Goal: Task Accomplishment & Management: Manage account settings

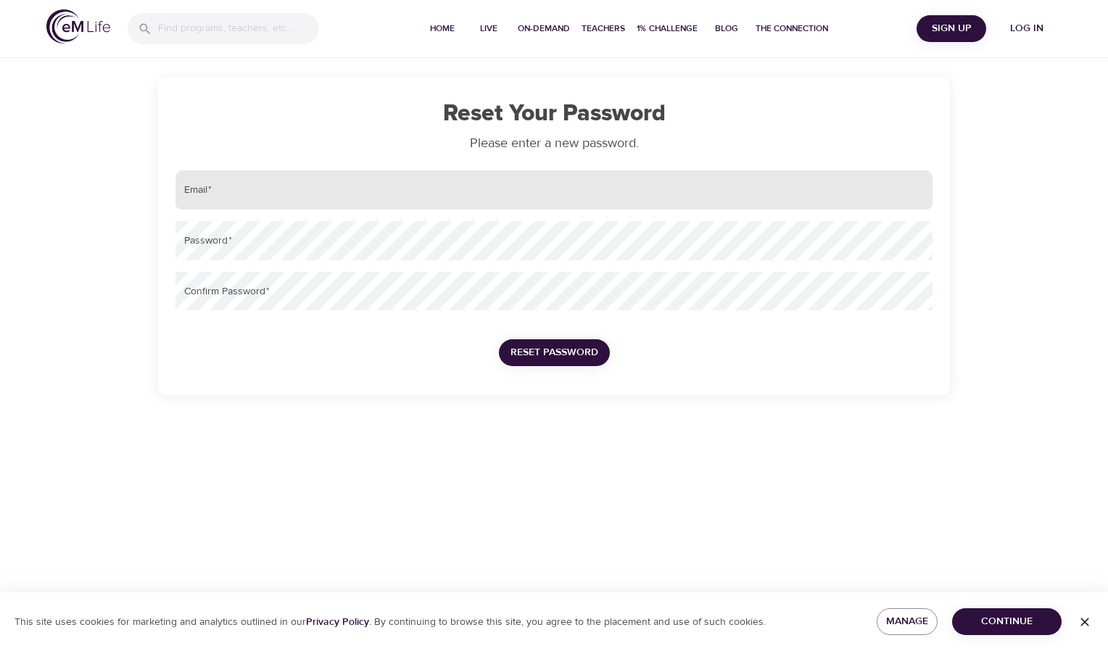
click at [252, 191] on input "email" at bounding box center [554, 189] width 757 height 39
type input "[EMAIL_ADDRESS][DOMAIN_NAME]"
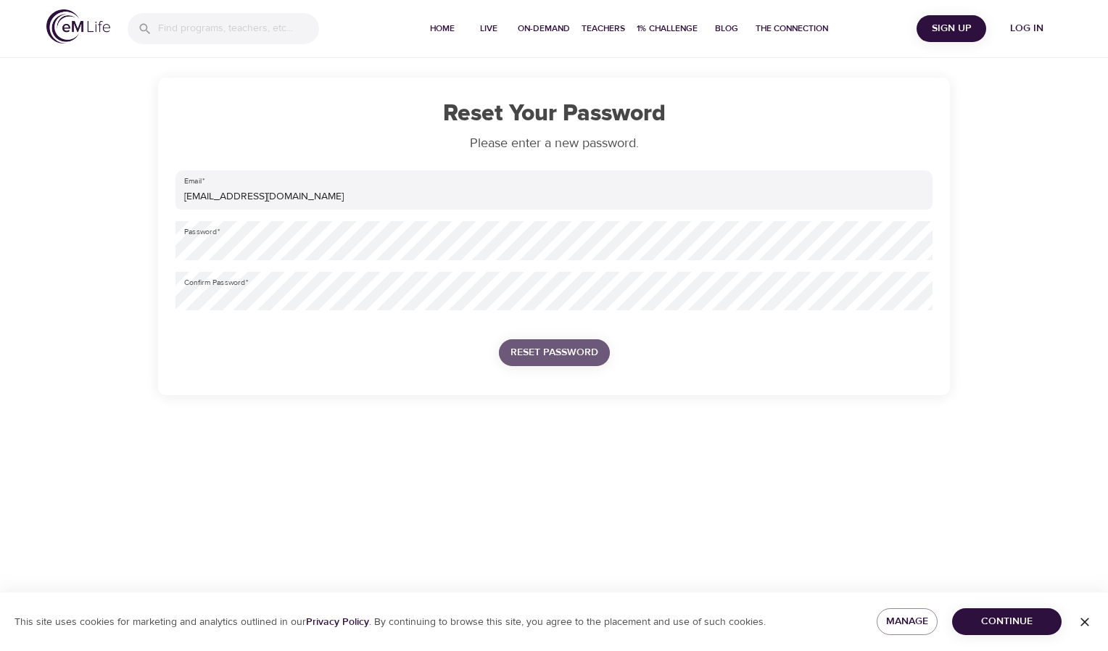
click at [572, 354] on span "Reset Password" at bounding box center [555, 353] width 88 height 18
click at [553, 347] on span "Reset Password" at bounding box center [555, 353] width 88 height 18
click at [1007, 617] on span "Continue" at bounding box center [1007, 622] width 86 height 18
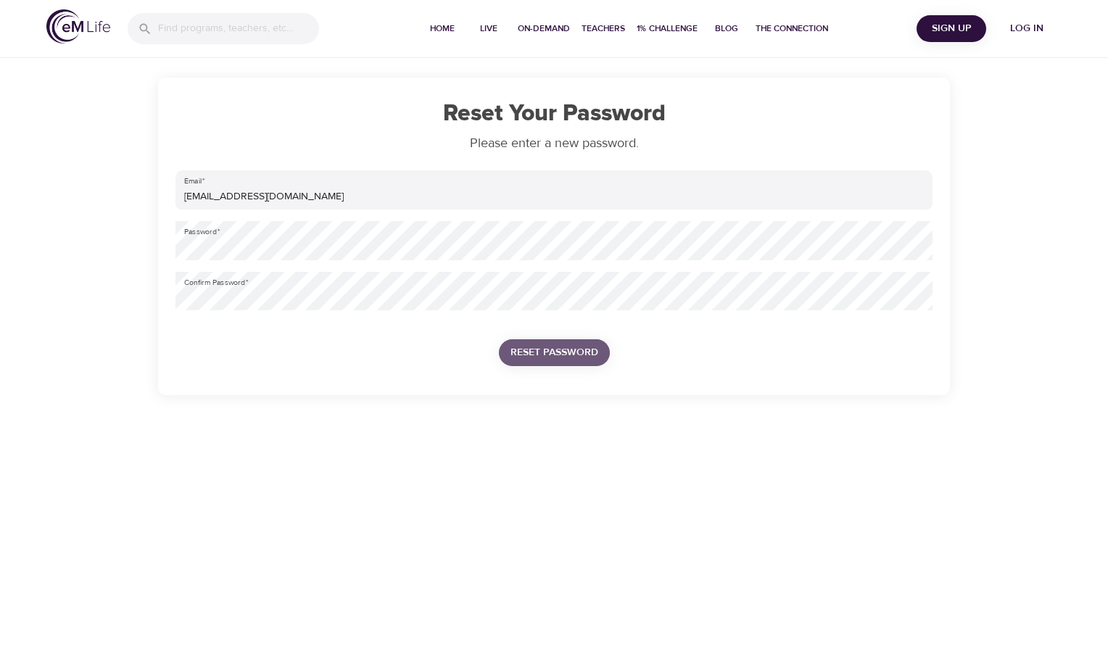
click at [560, 350] on span "Reset Password" at bounding box center [555, 353] width 88 height 18
click at [564, 347] on span "Reset Password" at bounding box center [555, 353] width 88 height 18
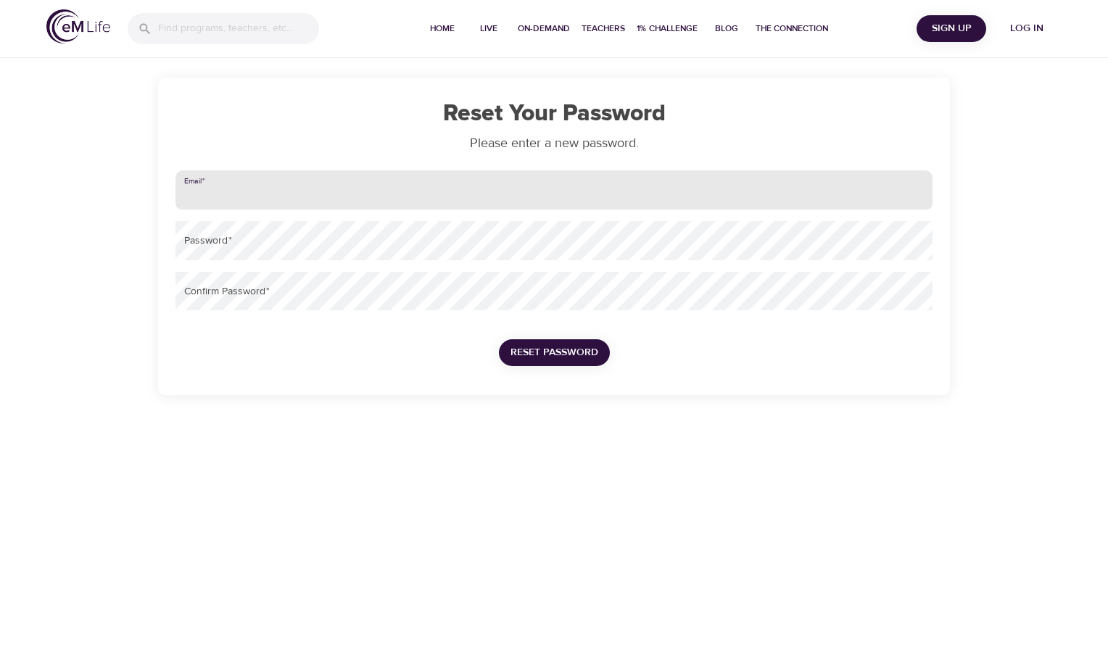
click at [256, 193] on input "email" at bounding box center [554, 189] width 757 height 39
type input "[EMAIL_ADDRESS][DOMAIN_NAME]"
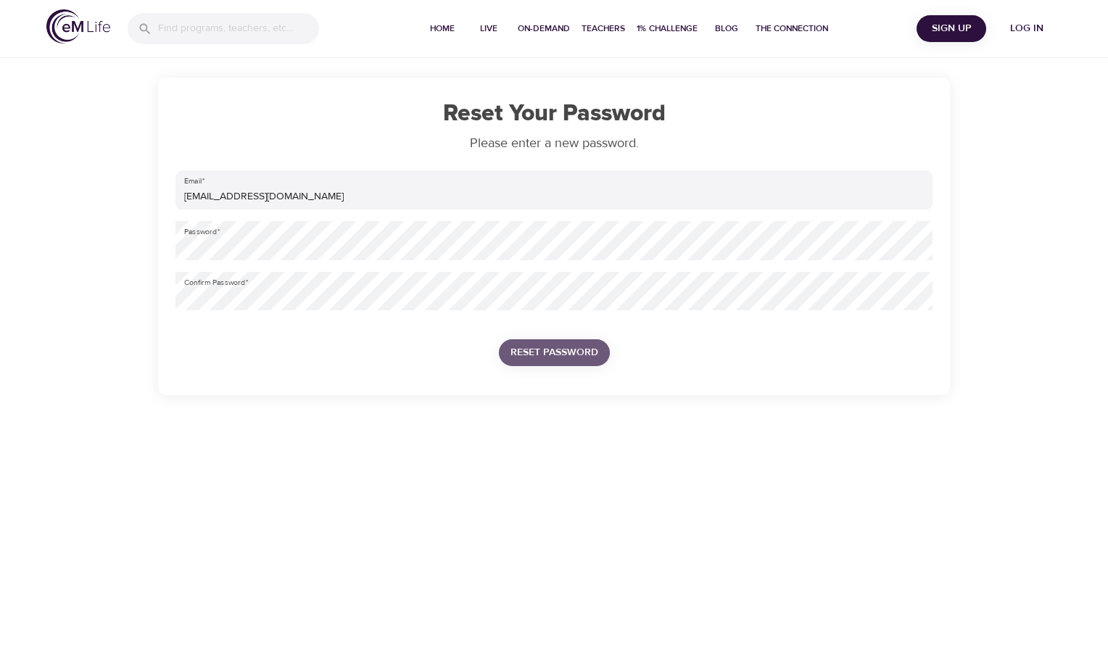
click at [553, 352] on span "Reset Password" at bounding box center [555, 353] width 88 height 18
click at [569, 350] on span "Reset Password" at bounding box center [555, 353] width 88 height 18
click at [1033, 29] on span "Log in" at bounding box center [1027, 29] width 58 height 18
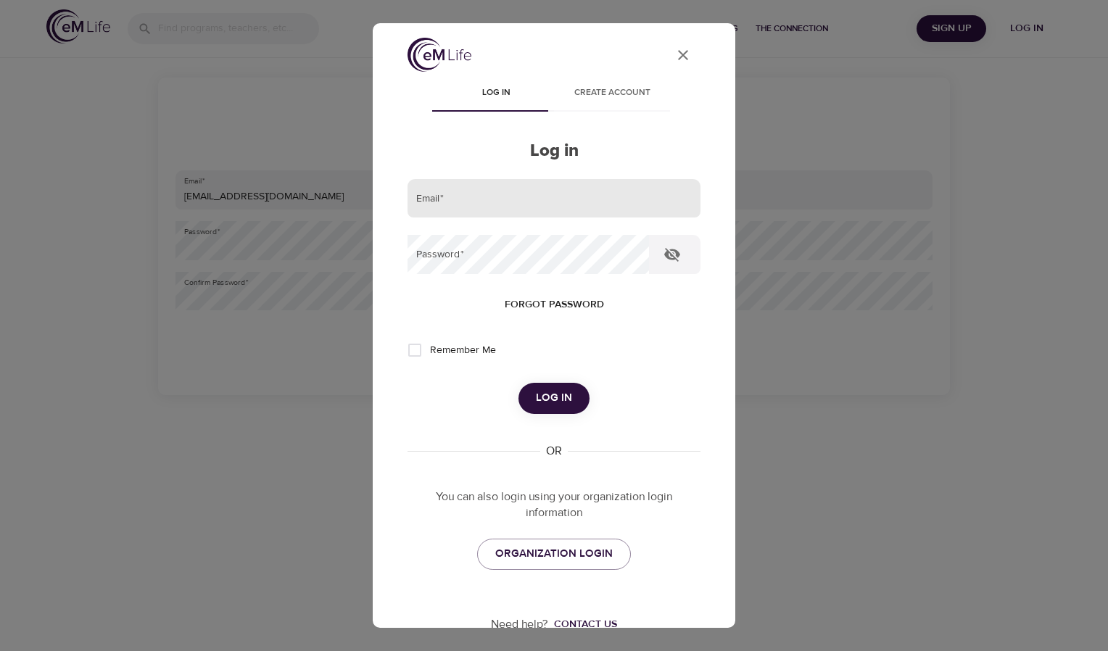
click at [469, 196] on input "email" at bounding box center [554, 198] width 293 height 39
type input "[EMAIL_ADDRESS][DOMAIN_NAME]"
click at [413, 350] on input "Remember Me" at bounding box center [415, 350] width 30 height 30
checkbox input "true"
click at [544, 397] on span "Log in" at bounding box center [554, 398] width 36 height 19
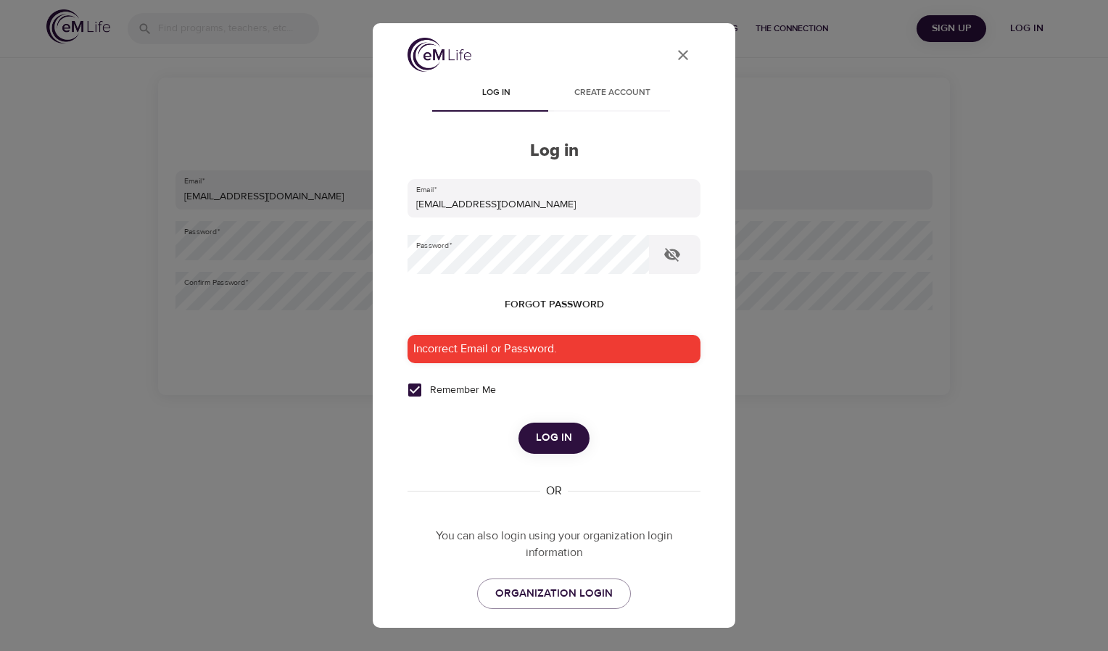
click at [679, 52] on icon "User Profile" at bounding box center [683, 54] width 17 height 17
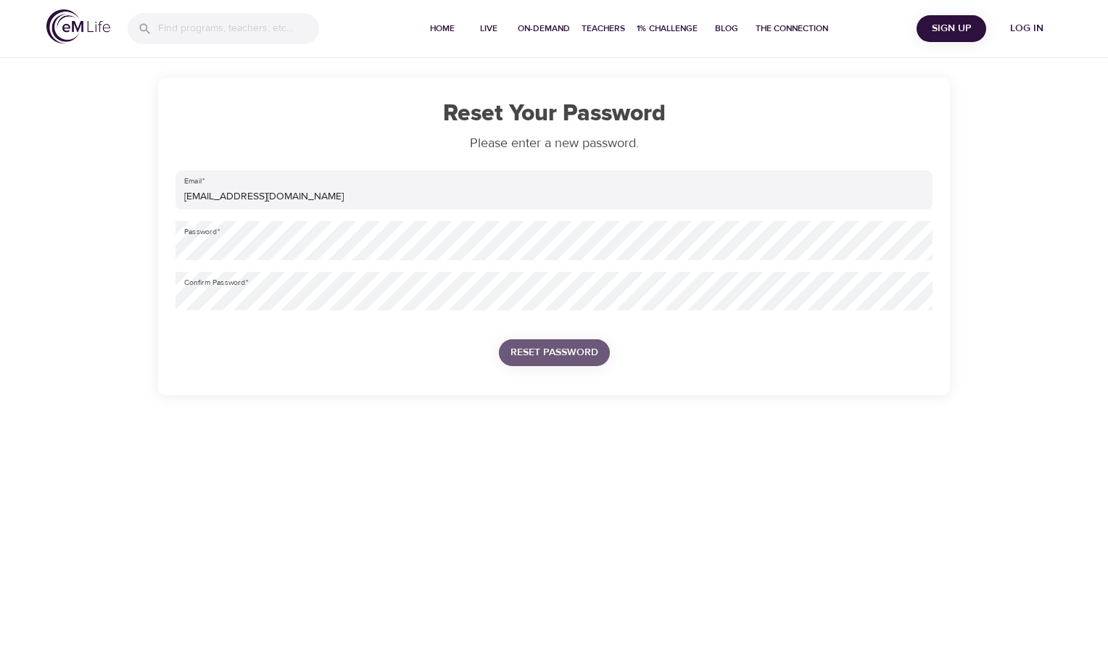
click at [563, 347] on span "Reset Password" at bounding box center [555, 353] width 88 height 18
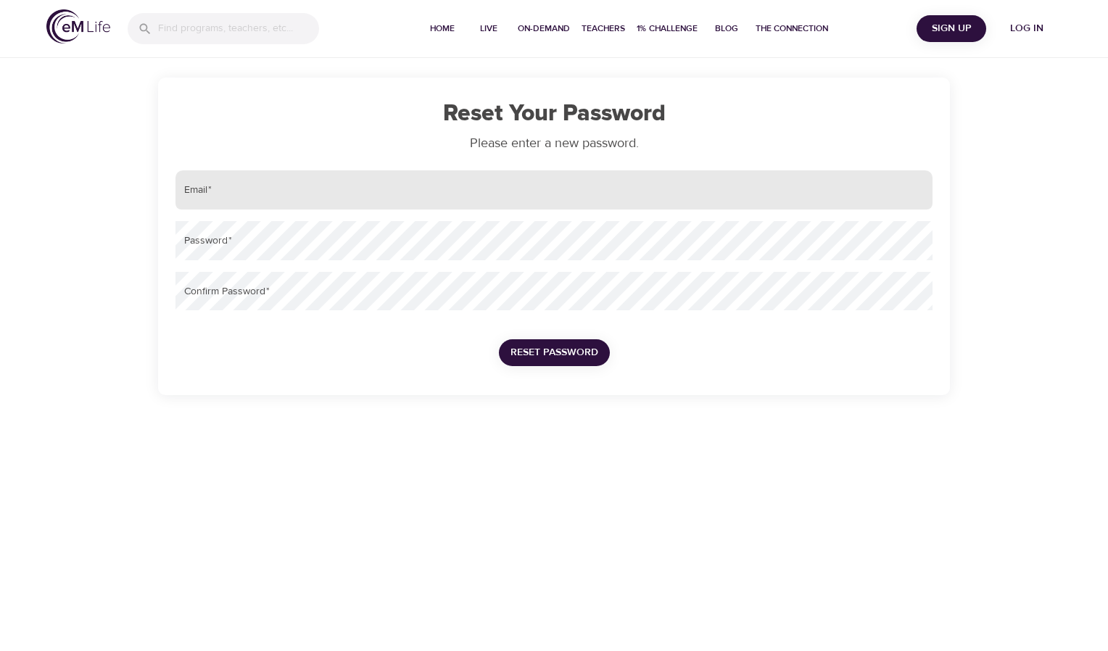
click at [225, 189] on input "email" at bounding box center [554, 189] width 757 height 39
click at [239, 191] on input "email" at bounding box center [554, 189] width 757 height 39
type input "[EMAIL_ADDRESS][DOMAIN_NAME]"
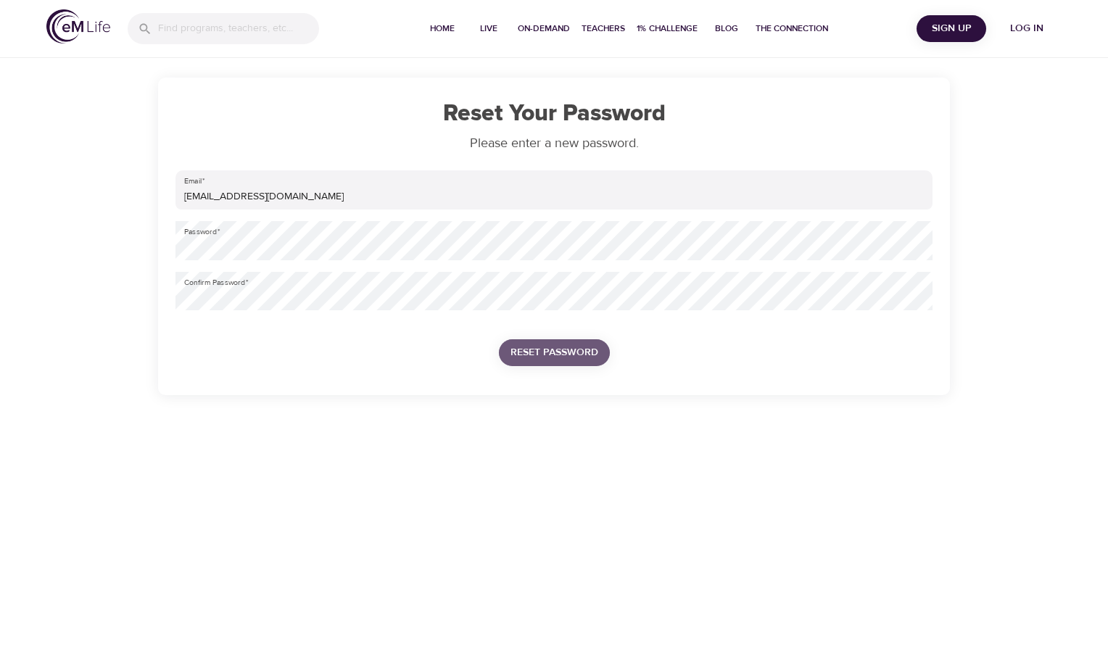
click at [553, 350] on span "Reset Password" at bounding box center [555, 353] width 88 height 18
click at [551, 351] on span "Reset Password" at bounding box center [555, 353] width 88 height 18
click at [789, 509] on div "Home Live On-Demand Teachers 1% Challenge Blog The Connection Sign Up Log in Re…" at bounding box center [554, 325] width 1108 height 651
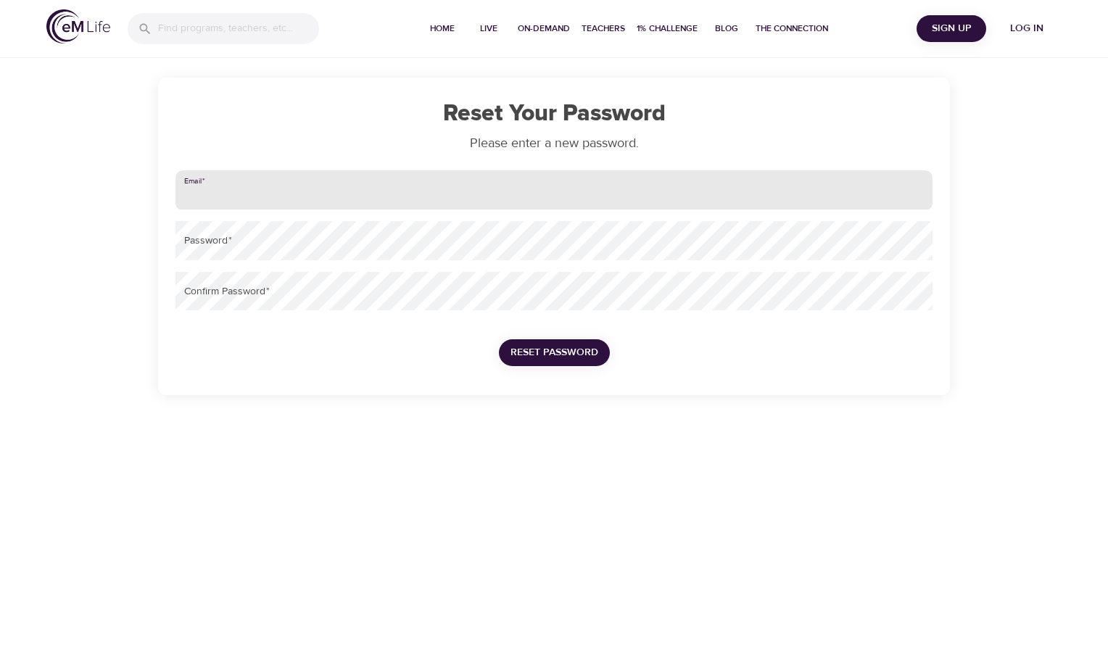
click at [260, 199] on input "email" at bounding box center [554, 189] width 757 height 39
type input "[EMAIL_ADDRESS][DOMAIN_NAME]"
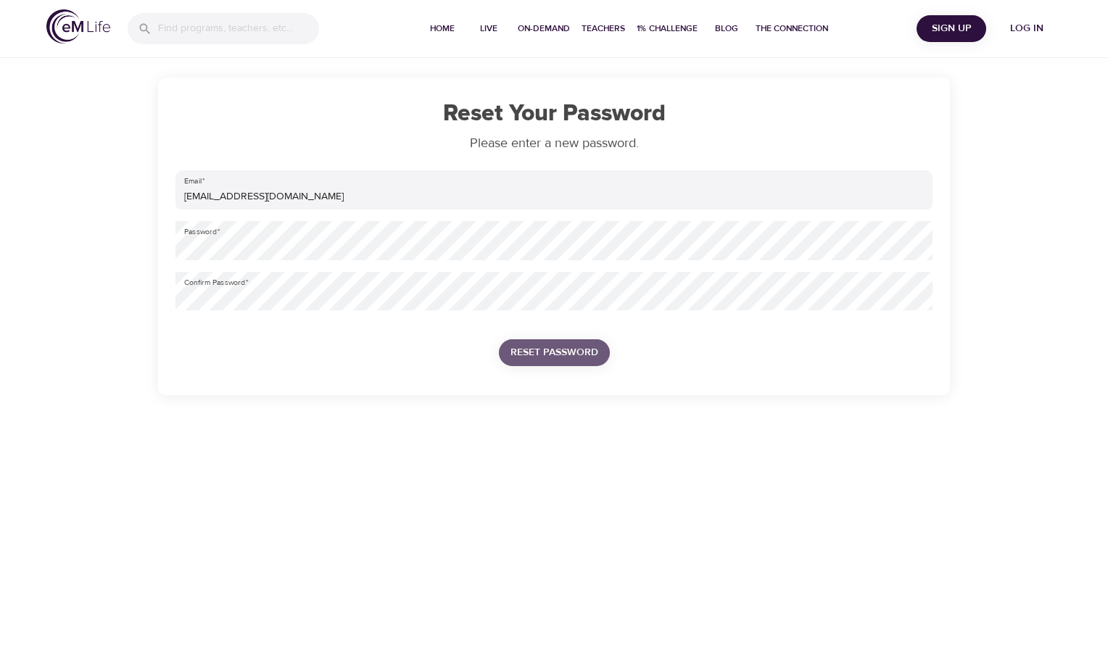
click at [550, 350] on span "Reset Password" at bounding box center [555, 353] width 88 height 18
drag, startPoint x: 550, startPoint y: 350, endPoint x: 554, endPoint y: 358, distance: 9.1
click at [554, 359] on span "Reset Password" at bounding box center [555, 353] width 88 height 18
